Goal: Transaction & Acquisition: Purchase product/service

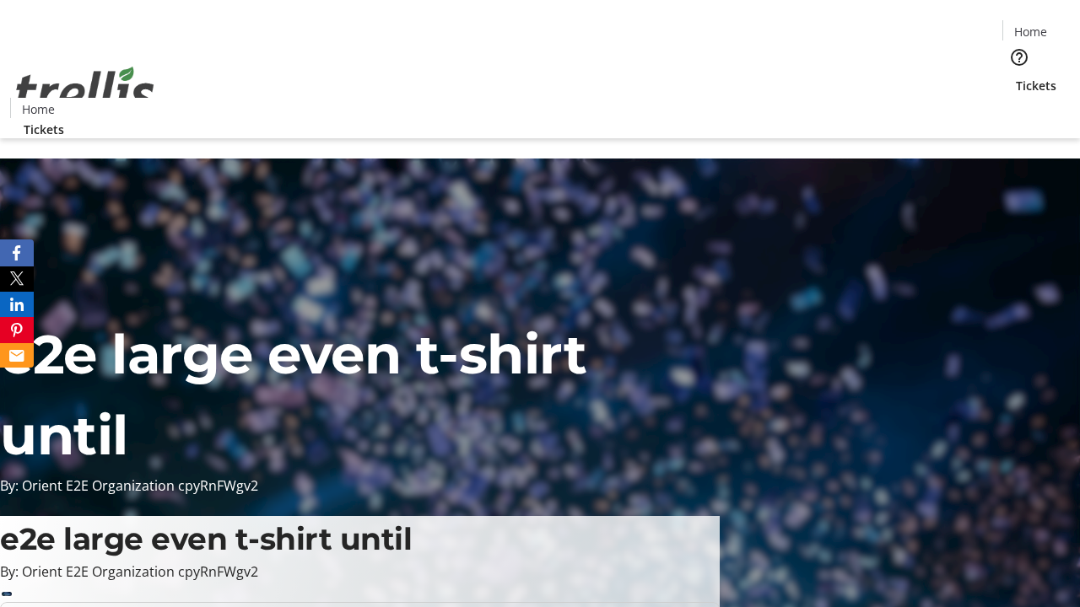
click at [1016, 77] on span "Tickets" at bounding box center [1036, 86] width 40 height 18
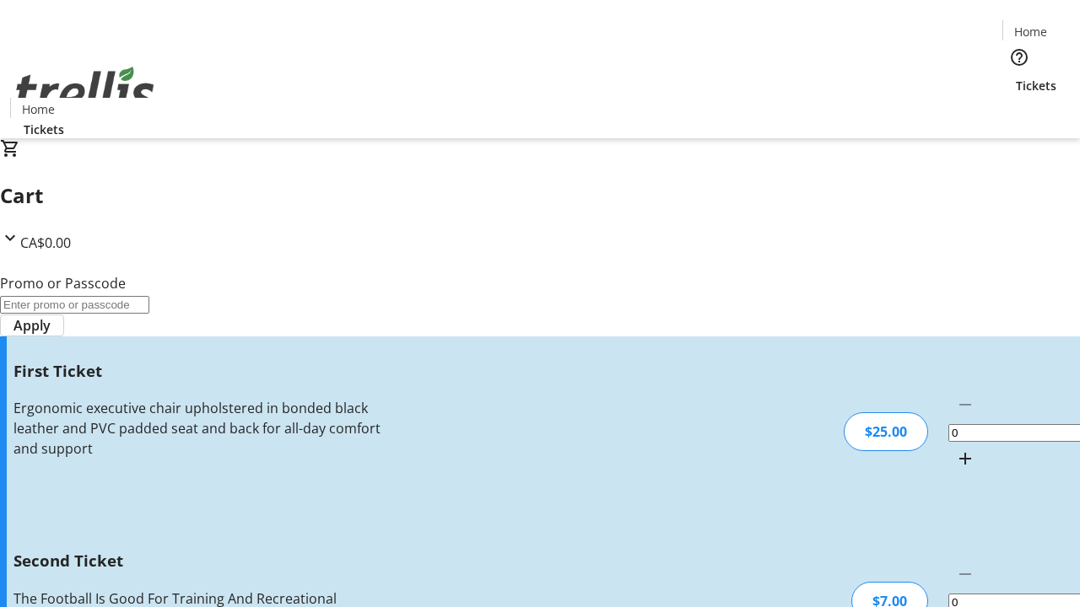
click at [955, 449] on mat-icon "Increment by one" at bounding box center [965, 459] width 20 height 20
type input "1"
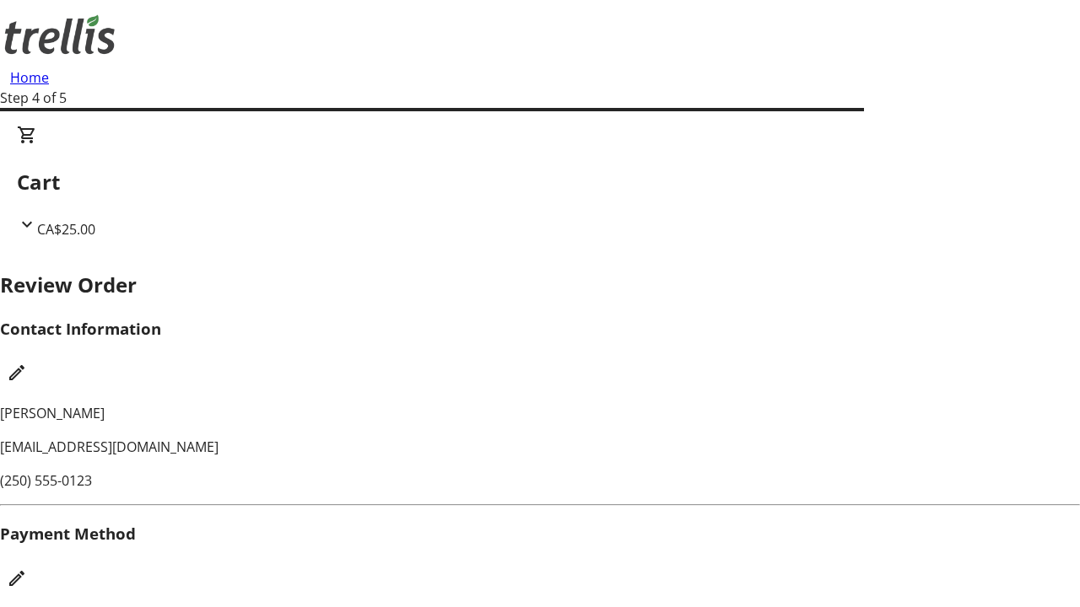
click at [27, 569] on mat-icon "Edit Payment Method" at bounding box center [17, 579] width 20 height 20
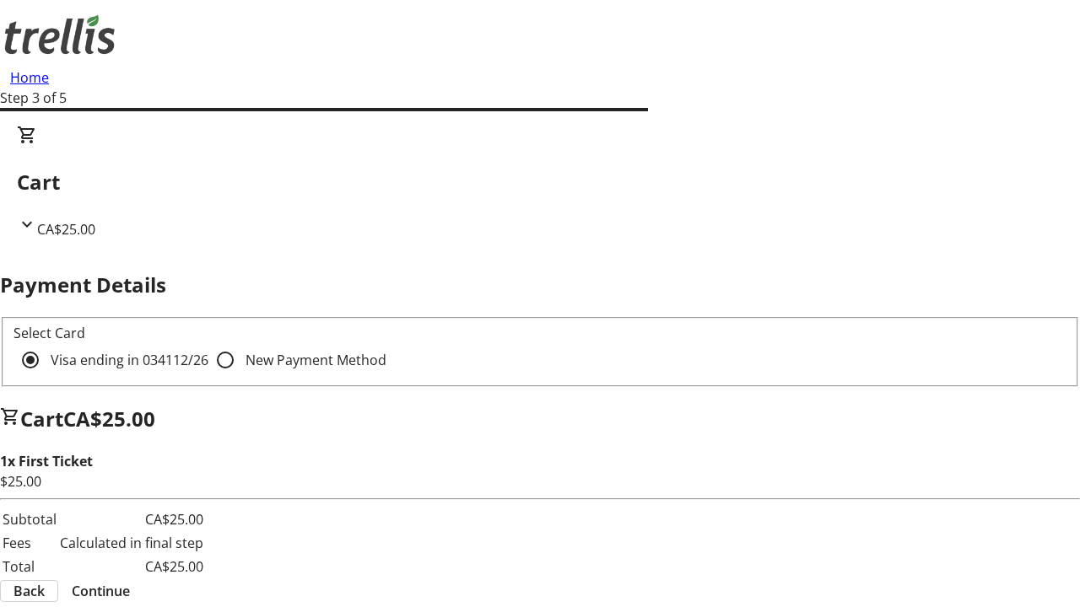
click at [208, 343] on input "New Payment Method" at bounding box center [225, 360] width 34 height 34
radio input "true"
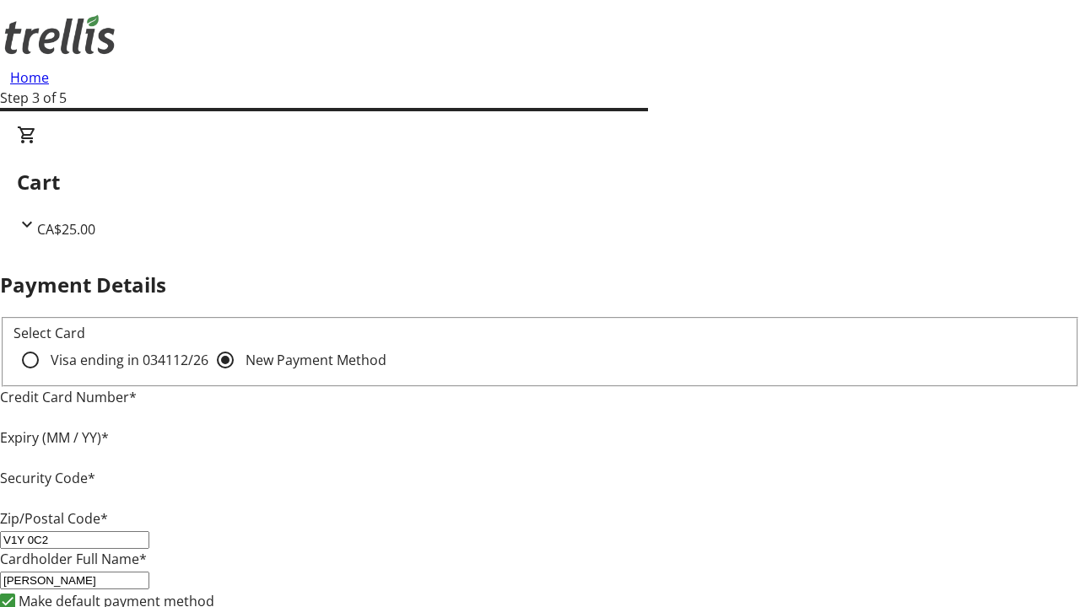
type input "V1Y 0C2"
